Goal: Information Seeking & Learning: Learn about a topic

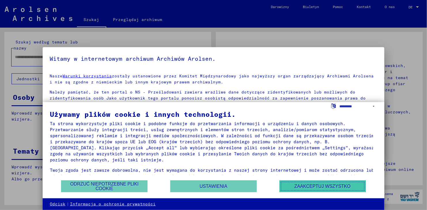
click at [310, 187] on button "Zaakceptuj wszystko" at bounding box center [322, 186] width 86 height 12
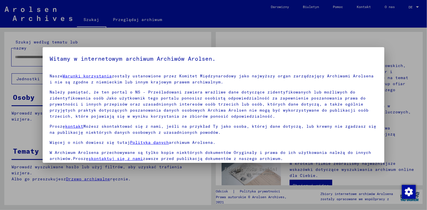
click at [406, 114] on div at bounding box center [213, 105] width 427 height 210
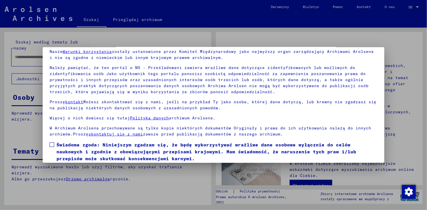
scroll to position [44, 0]
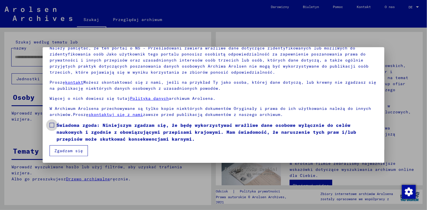
click at [51, 123] on span at bounding box center [52, 125] width 5 height 5
click at [66, 152] on button "Zgadzam się" at bounding box center [69, 150] width 38 height 11
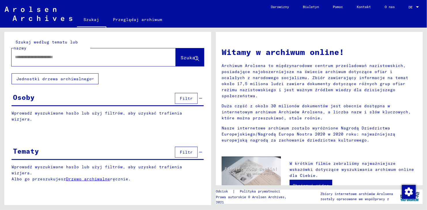
click at [32, 58] on input "text" at bounding box center [86, 57] width 143 height 6
type input "**********"
click at [180, 59] on span "Szukaj" at bounding box center [188, 58] width 17 height 6
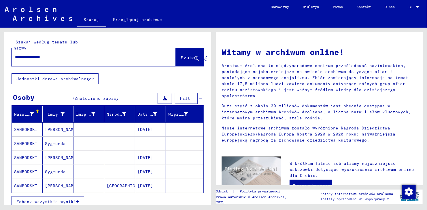
click at [33, 186] on mat-cell "SAMBORSKI" at bounding box center [27, 186] width 31 height 14
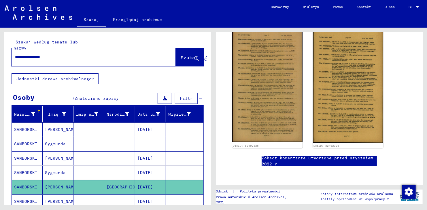
scroll to position [138, 0]
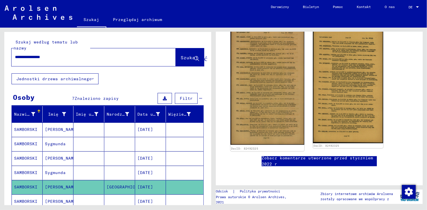
click at [269, 64] on img at bounding box center [267, 84] width 74 height 121
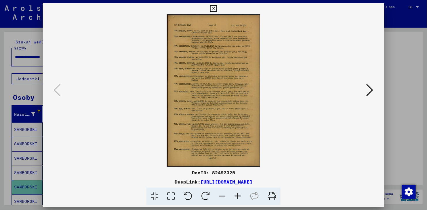
click at [205, 97] on img at bounding box center [213, 90] width 302 height 153
click at [237, 197] on icon at bounding box center [238, 197] width 16 height 18
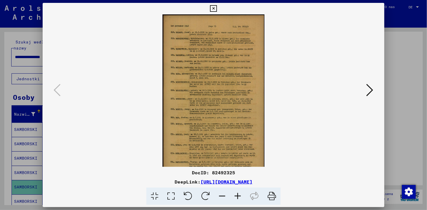
click at [237, 197] on icon at bounding box center [238, 197] width 16 height 18
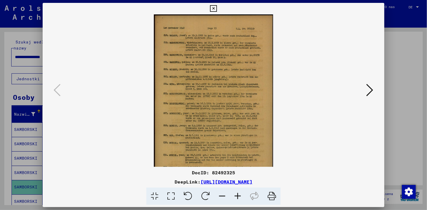
click at [237, 197] on icon at bounding box center [238, 197] width 16 height 18
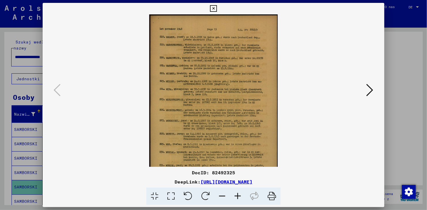
click at [237, 197] on icon at bounding box center [238, 197] width 16 height 18
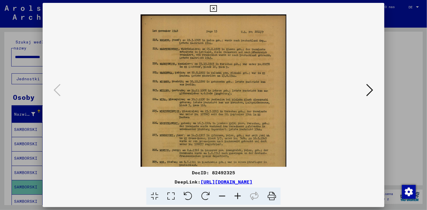
click at [237, 197] on icon at bounding box center [238, 197] width 16 height 18
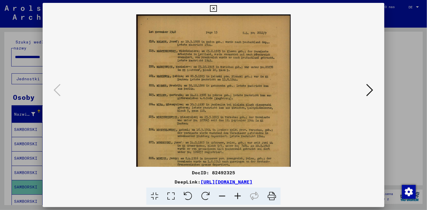
click at [237, 197] on icon at bounding box center [238, 197] width 16 height 18
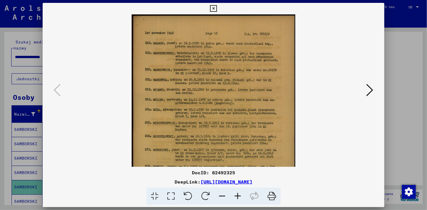
click at [237, 197] on icon at bounding box center [238, 197] width 16 height 18
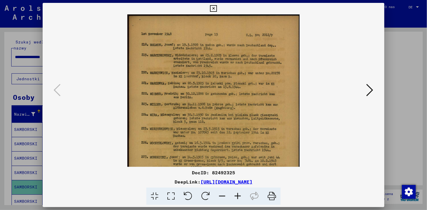
click at [237, 197] on icon at bounding box center [238, 197] width 16 height 18
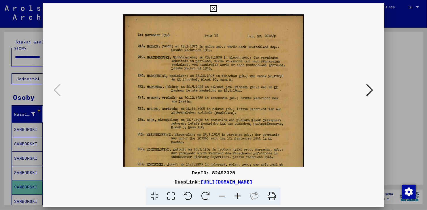
click at [237, 197] on icon at bounding box center [238, 197] width 16 height 18
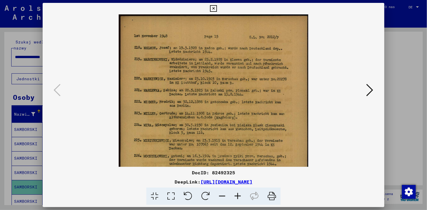
click at [237, 197] on icon at bounding box center [238, 197] width 16 height 18
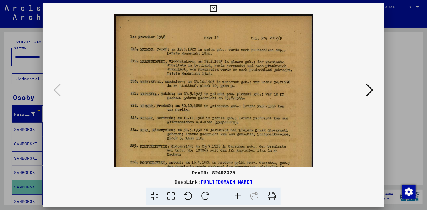
click at [237, 197] on icon at bounding box center [238, 197] width 16 height 18
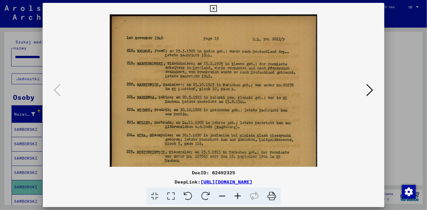
click at [237, 197] on icon at bounding box center [238, 197] width 16 height 18
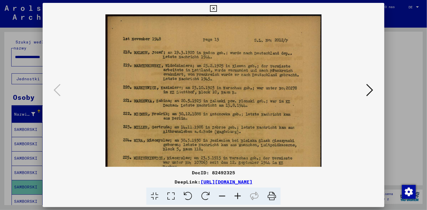
click at [237, 197] on icon at bounding box center [238, 197] width 16 height 18
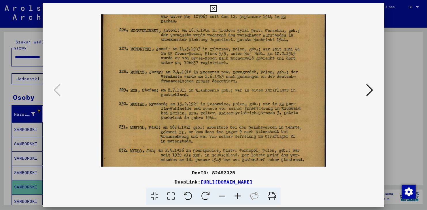
scroll to position [178, 0]
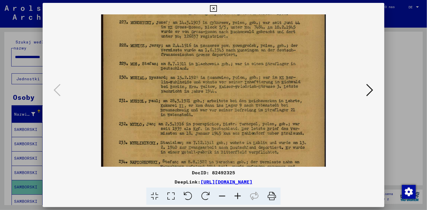
drag, startPoint x: 282, startPoint y: 153, endPoint x: 283, endPoint y: -24, distance: 177.0
click at [283, 0] on html "**********" at bounding box center [213, 105] width 427 height 210
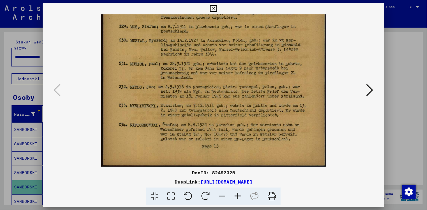
drag, startPoint x: 222, startPoint y: 96, endPoint x: 226, endPoint y: 35, distance: 60.9
click at [369, 91] on icon at bounding box center [369, 90] width 7 height 14
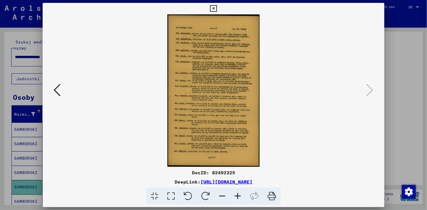
click at [236, 196] on icon at bounding box center [238, 197] width 16 height 18
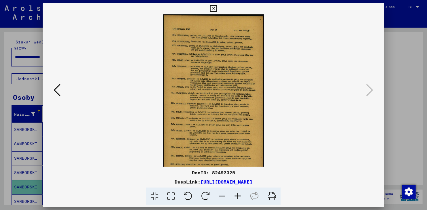
click at [236, 196] on icon at bounding box center [238, 197] width 16 height 18
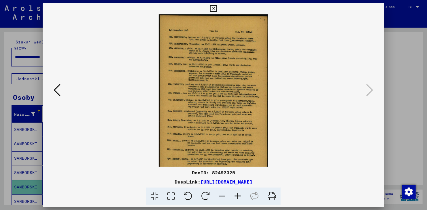
click at [236, 196] on icon at bounding box center [238, 197] width 16 height 18
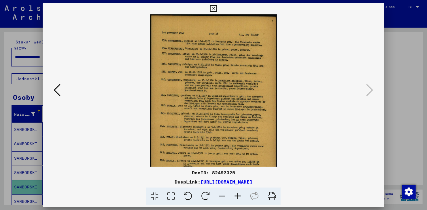
click at [236, 196] on icon at bounding box center [238, 197] width 16 height 18
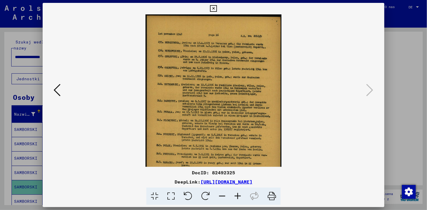
click at [236, 196] on icon at bounding box center [238, 197] width 16 height 18
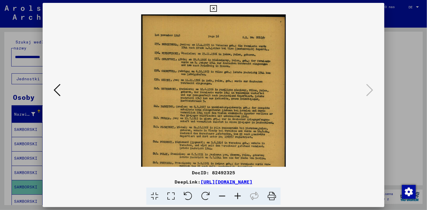
click at [236, 196] on icon at bounding box center [238, 197] width 16 height 18
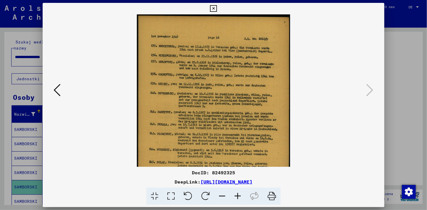
click at [236, 196] on icon at bounding box center [238, 197] width 16 height 18
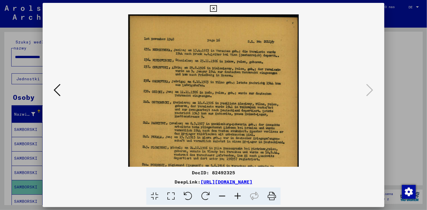
click at [236, 196] on icon at bounding box center [238, 197] width 16 height 18
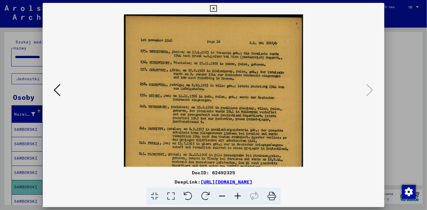
click at [236, 196] on icon at bounding box center [238, 197] width 16 height 18
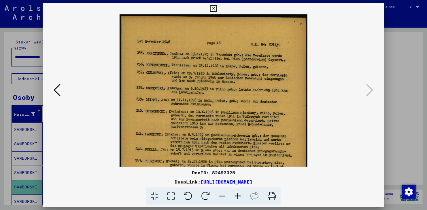
click at [236, 196] on icon at bounding box center [238, 197] width 16 height 18
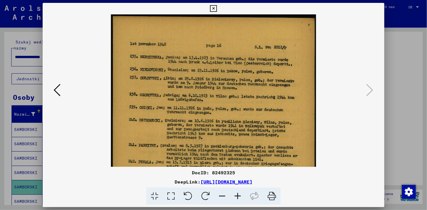
click at [236, 196] on icon at bounding box center [238, 197] width 16 height 18
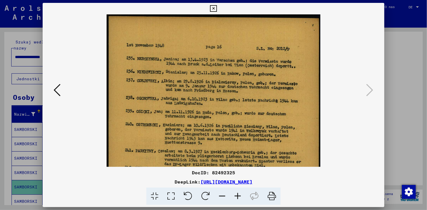
click at [236, 196] on icon at bounding box center [238, 197] width 16 height 18
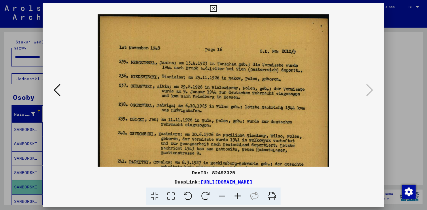
click at [236, 196] on icon at bounding box center [238, 197] width 16 height 18
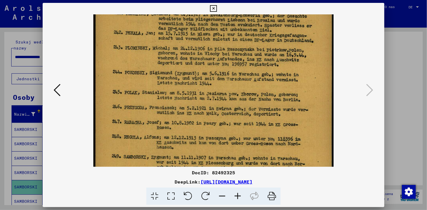
scroll to position [165, 0]
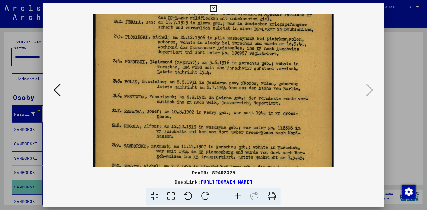
drag, startPoint x: 271, startPoint y: 140, endPoint x: 267, endPoint y: -24, distance: 164.4
click at [267, 0] on html "**********" at bounding box center [213, 105] width 427 height 210
click at [273, 196] on icon at bounding box center [272, 197] width 18 height 18
click at [212, 9] on icon at bounding box center [213, 8] width 7 height 7
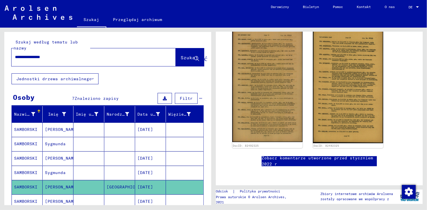
click at [54, 198] on mat-cell "[PERSON_NAME]" at bounding box center [58, 202] width 31 height 14
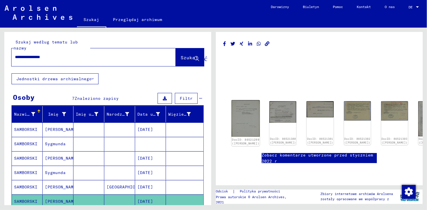
click at [244, 120] on img at bounding box center [245, 118] width 28 height 37
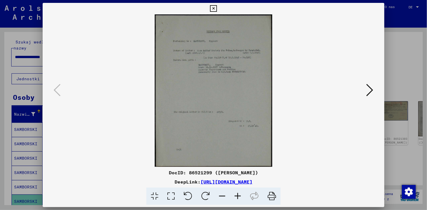
click at [238, 194] on icon at bounding box center [238, 197] width 16 height 18
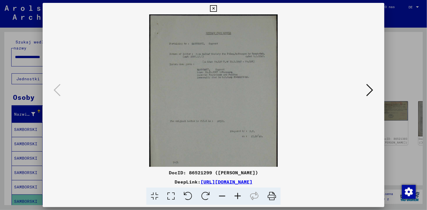
click at [238, 194] on icon at bounding box center [238, 197] width 16 height 18
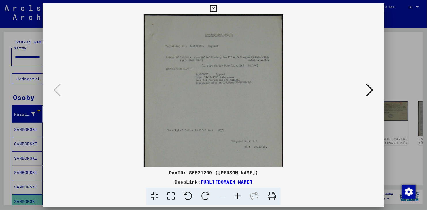
click at [238, 194] on icon at bounding box center [238, 197] width 16 height 18
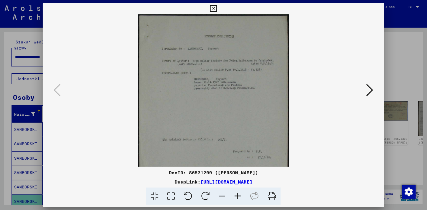
click at [238, 194] on icon at bounding box center [238, 197] width 16 height 18
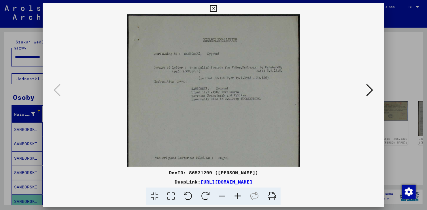
click at [238, 194] on icon at bounding box center [238, 197] width 16 height 18
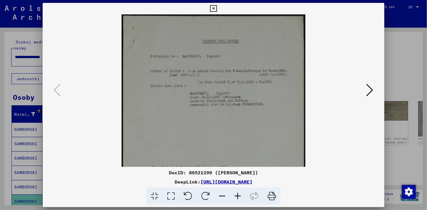
click at [238, 194] on icon at bounding box center [238, 197] width 16 height 18
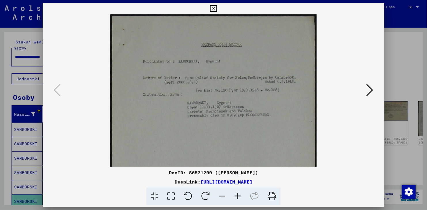
click at [238, 194] on icon at bounding box center [238, 197] width 16 height 18
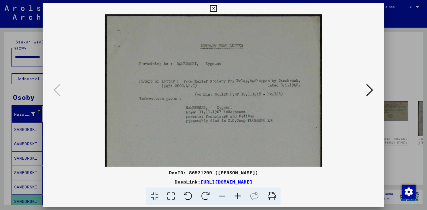
click at [238, 194] on icon at bounding box center [238, 197] width 16 height 18
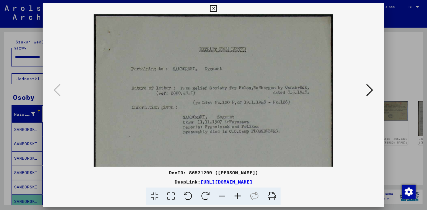
click at [238, 194] on icon at bounding box center [238, 197] width 16 height 18
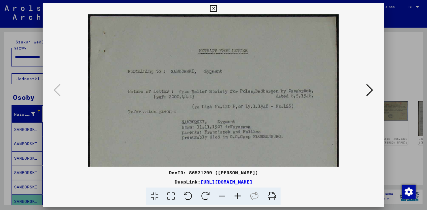
click at [238, 194] on icon at bounding box center [238, 197] width 16 height 18
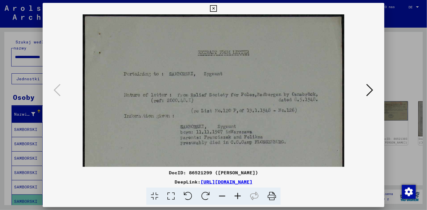
click at [238, 194] on icon at bounding box center [238, 197] width 16 height 18
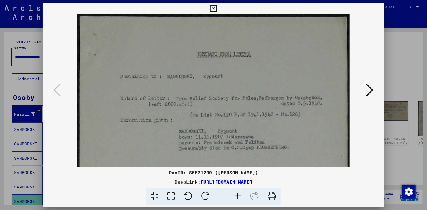
click at [273, 197] on icon at bounding box center [272, 197] width 18 height 18
click at [370, 91] on icon at bounding box center [369, 90] width 7 height 14
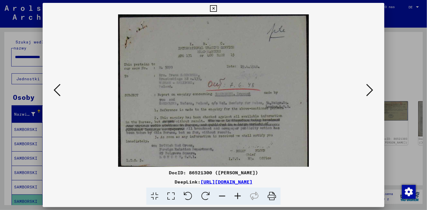
click at [270, 194] on icon at bounding box center [272, 197] width 18 height 18
click at [372, 89] on icon at bounding box center [369, 90] width 7 height 14
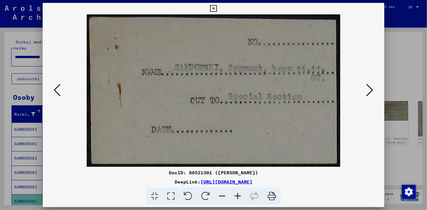
click at [222, 195] on icon at bounding box center [222, 197] width 16 height 18
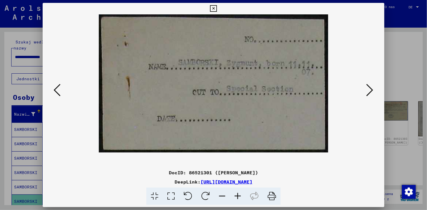
click at [222, 195] on icon at bounding box center [222, 197] width 16 height 18
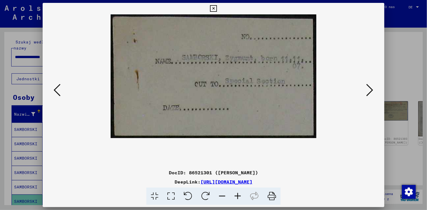
click at [222, 195] on icon at bounding box center [222, 197] width 16 height 18
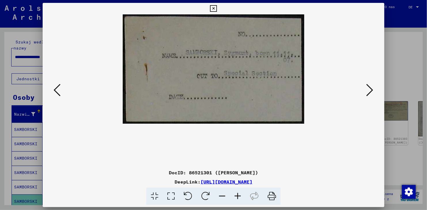
click at [368, 90] on icon at bounding box center [369, 90] width 7 height 14
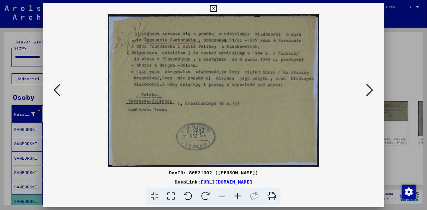
click at [270, 196] on icon at bounding box center [272, 197] width 18 height 18
click at [366, 92] on icon at bounding box center [369, 90] width 7 height 14
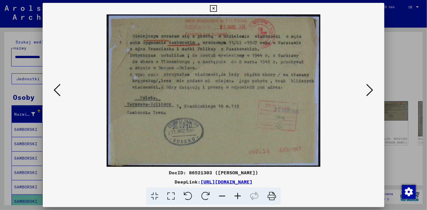
click at [366, 92] on icon at bounding box center [369, 90] width 7 height 14
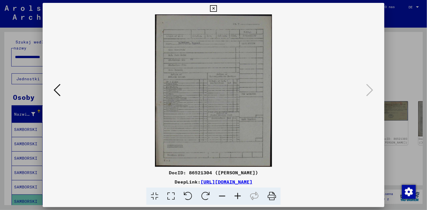
click at [238, 196] on icon at bounding box center [238, 197] width 16 height 18
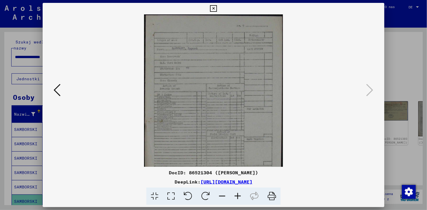
click at [238, 196] on icon at bounding box center [238, 197] width 16 height 18
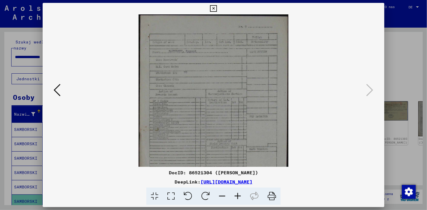
click at [238, 196] on icon at bounding box center [238, 197] width 16 height 18
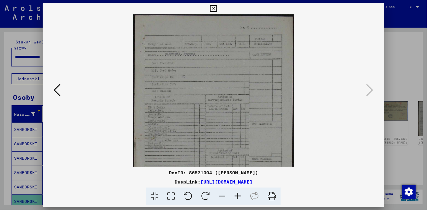
click at [238, 196] on icon at bounding box center [238, 197] width 16 height 18
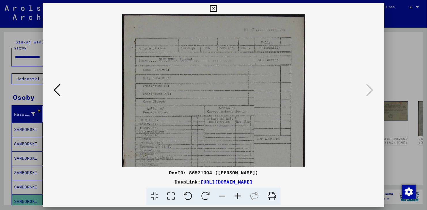
click at [238, 196] on icon at bounding box center [238, 197] width 16 height 18
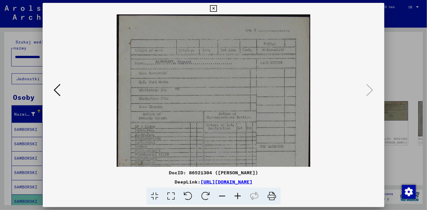
click at [238, 196] on icon at bounding box center [238, 197] width 16 height 18
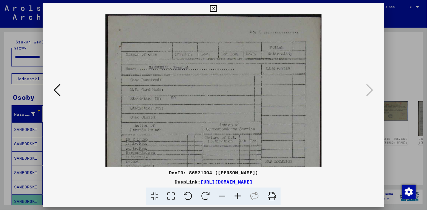
click at [238, 196] on icon at bounding box center [238, 197] width 16 height 18
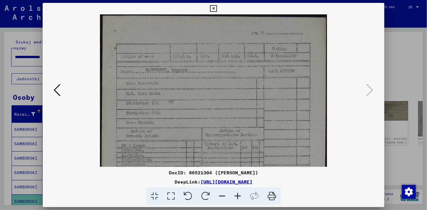
click at [238, 196] on icon at bounding box center [238, 197] width 16 height 18
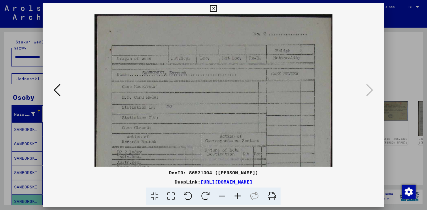
click at [238, 196] on icon at bounding box center [238, 197] width 16 height 18
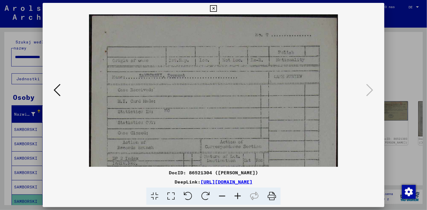
click at [238, 196] on icon at bounding box center [238, 197] width 16 height 18
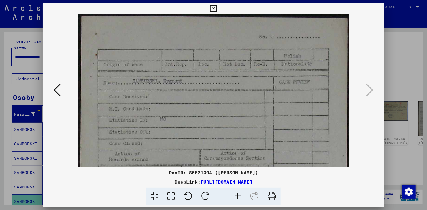
click at [238, 196] on icon at bounding box center [238, 197] width 16 height 18
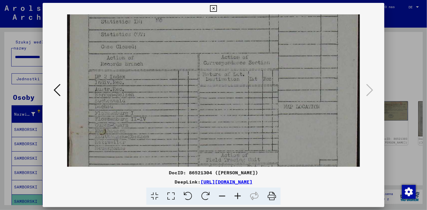
scroll to position [114, 0]
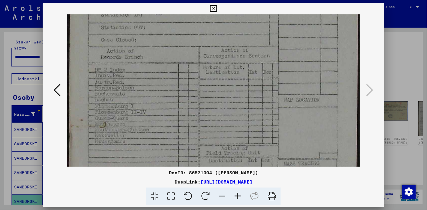
drag, startPoint x: 309, startPoint y: 142, endPoint x: 291, endPoint y: 29, distance: 114.5
click at [291, 29] on img at bounding box center [213, 91] width 293 height 383
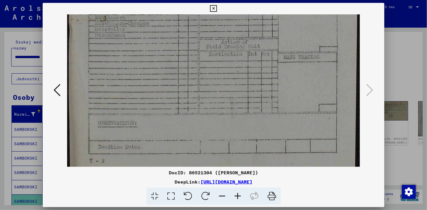
scroll to position [222, 0]
drag, startPoint x: 246, startPoint y: 136, endPoint x: 244, endPoint y: 29, distance: 107.4
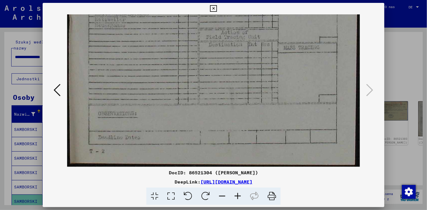
drag, startPoint x: 176, startPoint y: 108, endPoint x: 178, endPoint y: 9, distance: 98.8
click at [178, 9] on div "DocID: 86521304 ([PERSON_NAME]) DeepLink: [URL][DOMAIN_NAME]" at bounding box center [213, 104] width 341 height 202
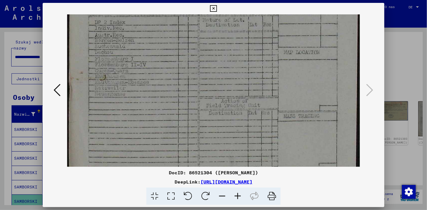
scroll to position [158, 0]
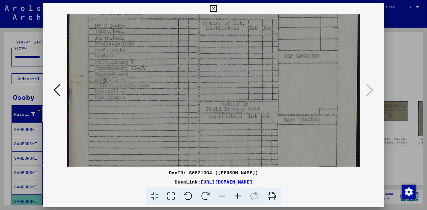
drag, startPoint x: 228, startPoint y: 51, endPoint x: 229, endPoint y: 123, distance: 72.3
click at [229, 123] on img at bounding box center [213, 47] width 293 height 383
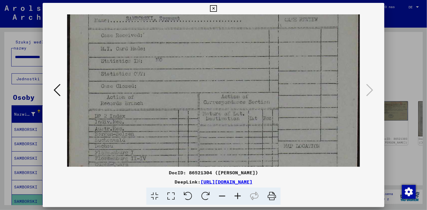
scroll to position [61, 0]
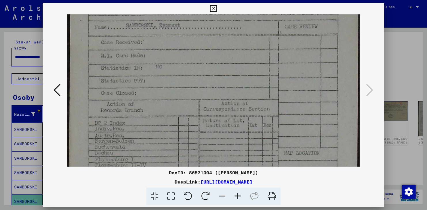
drag, startPoint x: 228, startPoint y: 59, endPoint x: 218, endPoint y: 156, distance: 98.1
click at [218, 156] on img at bounding box center [213, 144] width 293 height 383
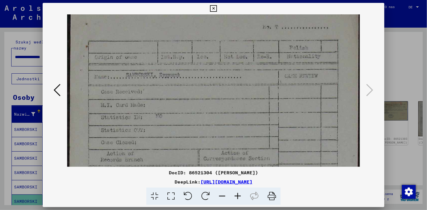
scroll to position [0, 0]
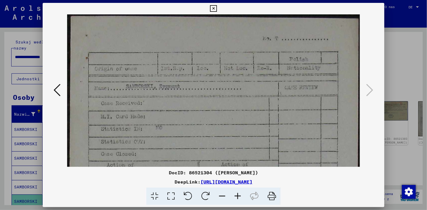
drag, startPoint x: 219, startPoint y: 87, endPoint x: 210, endPoint y: 176, distance: 89.4
click at [210, 176] on div "DocID: 86521304 ([PERSON_NAME]) DeepLink: [URL][DOMAIN_NAME]" at bounding box center [213, 104] width 341 height 202
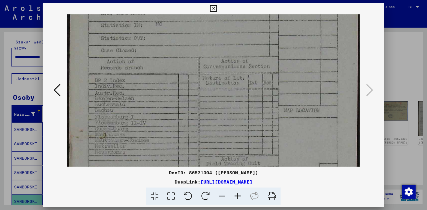
scroll to position [108, 0]
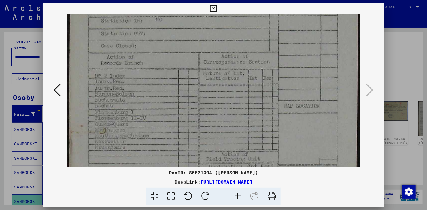
drag, startPoint x: 234, startPoint y: 121, endPoint x: 217, endPoint y: 14, distance: 109.0
click at [217, 14] on div "DocID: 86521304 ([PERSON_NAME]) DeepLink: [URL][DOMAIN_NAME]" at bounding box center [213, 104] width 341 height 202
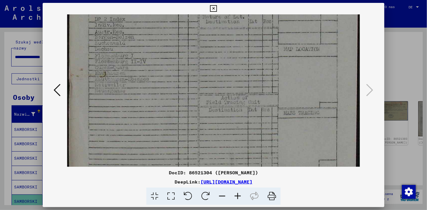
scroll to position [177, 0]
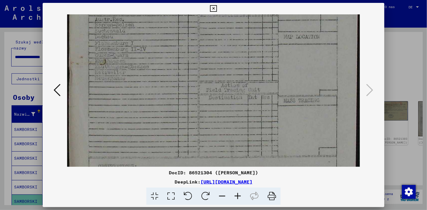
drag, startPoint x: 221, startPoint y: 114, endPoint x: 214, endPoint y: 45, distance: 68.8
click at [214, 45] on img at bounding box center [213, 28] width 293 height 383
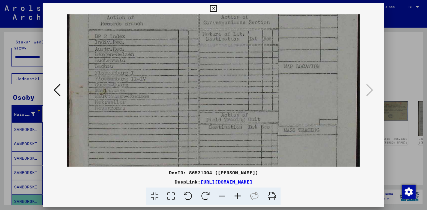
scroll to position [144, 0]
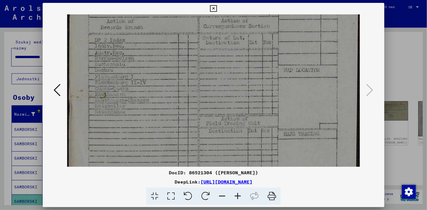
drag, startPoint x: 198, startPoint y: 45, endPoint x: 193, endPoint y: 79, distance: 34.6
click at [193, 79] on img at bounding box center [213, 61] width 293 height 383
click at [269, 197] on icon at bounding box center [272, 197] width 18 height 18
